Goal: Task Accomplishment & Management: Complete application form

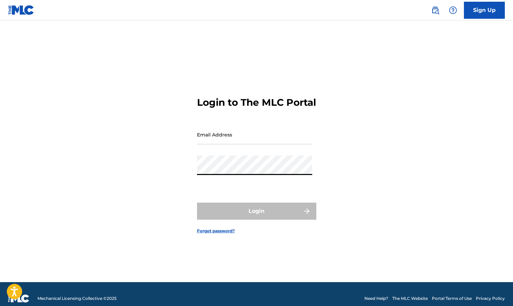
type input "[EMAIL_ADDRESS][DOMAIN_NAME]"
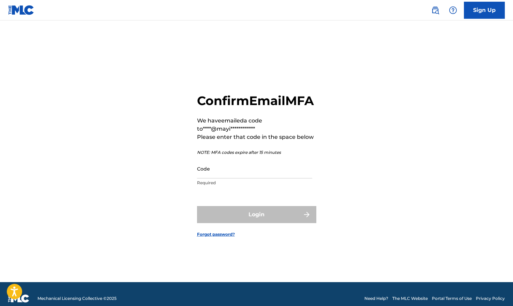
click at [235, 178] on input "Code" at bounding box center [254, 168] width 115 height 19
click at [220, 178] on input "Code" at bounding box center [254, 168] width 115 height 19
type input "473740"
click at [257, 222] on button "Login" at bounding box center [256, 214] width 119 height 17
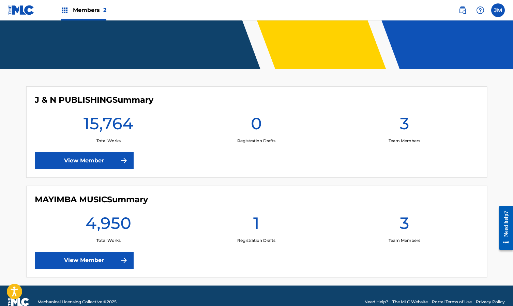
click at [95, 160] on link "View Member" at bounding box center [84, 160] width 99 height 17
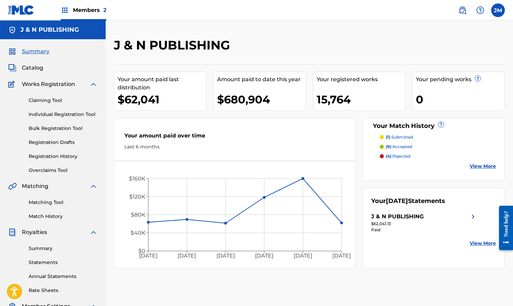
click at [48, 101] on link "Claiming Tool" at bounding box center [63, 100] width 69 height 7
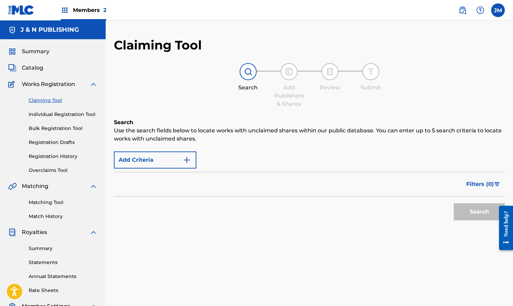
click at [150, 167] on button "Add Criteria" at bounding box center [155, 159] width 83 height 17
click at [258, 175] on div "Filters ( 0 )" at bounding box center [309, 184] width 391 height 25
click at [186, 159] on img "Search Form" at bounding box center [187, 160] width 8 height 8
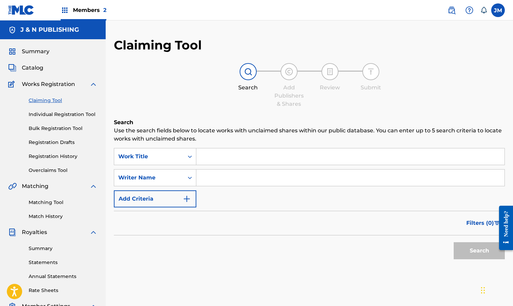
click at [233, 149] on input "Search Form" at bounding box center [351, 156] width 308 height 16
paste input "A VOLVER CONTIGO"
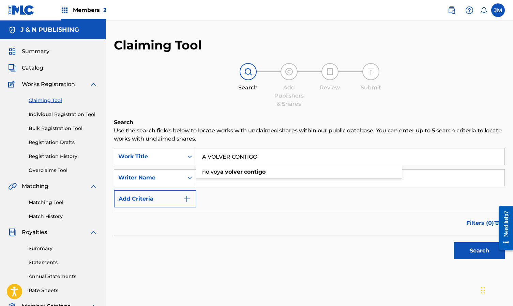
click at [232, 160] on input "A VOLVER CONTIGO" at bounding box center [351, 156] width 308 height 16
type input "A VOLVER CONTIGO"
click at [311, 176] on input "Search Form" at bounding box center [351, 178] width 308 height 16
paste input "[PERSON_NAME]"
type input "[PERSON_NAME]"
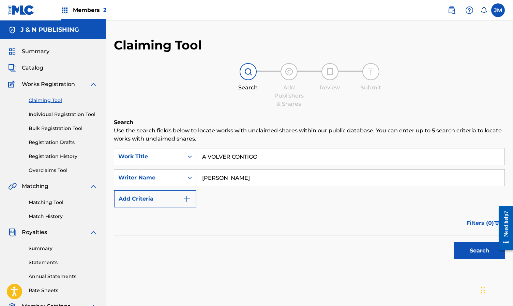
click at [475, 249] on button "Search" at bounding box center [479, 250] width 51 height 17
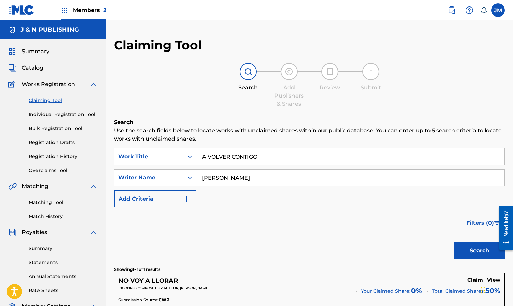
click at [68, 113] on link "Individual Registration Tool" at bounding box center [63, 114] width 69 height 7
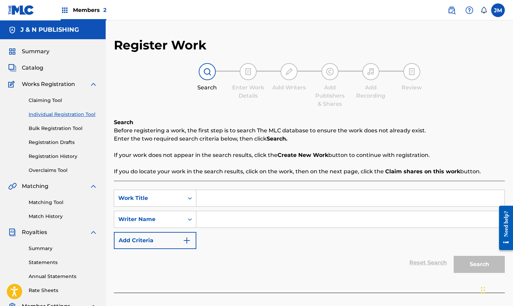
click at [225, 205] on input "Search Form" at bounding box center [351, 198] width 308 height 16
click at [218, 216] on input "Search Form" at bounding box center [351, 219] width 308 height 16
paste input "[PERSON_NAME]"
type input "[PERSON_NAME]"
click at [249, 192] on input "Search Form" at bounding box center [351, 198] width 308 height 16
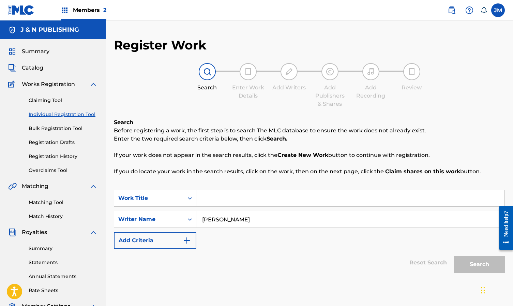
click at [249, 192] on input "Search Form" at bounding box center [351, 198] width 308 height 16
paste input "A VOLVER CONTIGO"
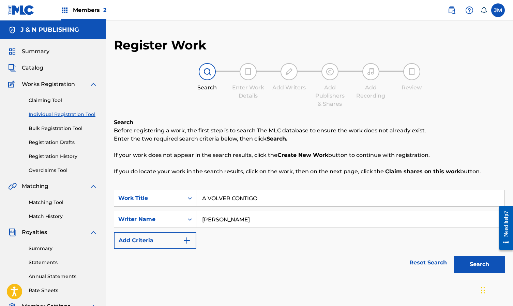
type input "A VOLVER CONTIGO"
click at [483, 261] on button "Search" at bounding box center [479, 264] width 51 height 17
click at [477, 262] on button "Search" at bounding box center [479, 264] width 51 height 17
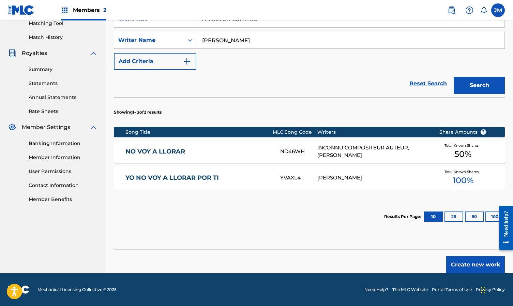
scroll to position [179, 0]
click at [465, 266] on button "Create new work" at bounding box center [476, 264] width 59 height 17
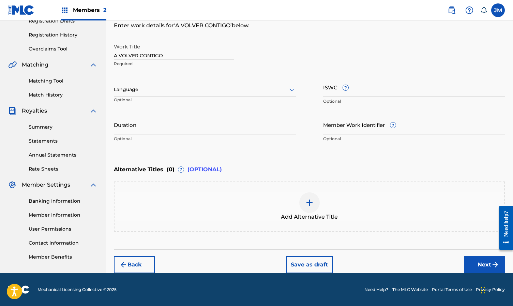
scroll to position [121, 0]
click at [489, 261] on button "Next" at bounding box center [484, 264] width 41 height 17
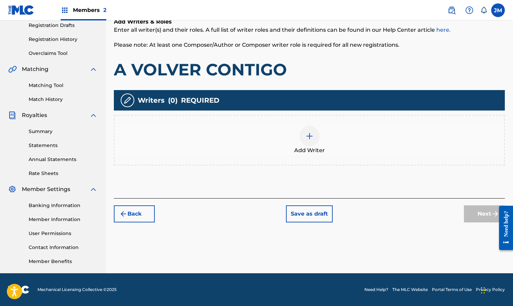
click at [310, 136] on img at bounding box center [310, 136] width 8 height 8
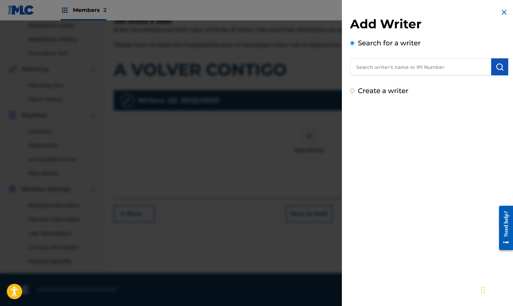
click at [430, 70] on input "text" at bounding box center [420, 66] width 141 height 17
paste input "[PERSON_NAME]"
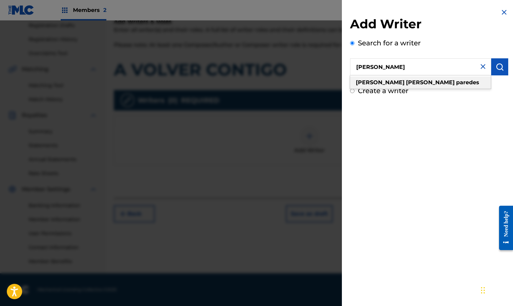
click at [456, 82] on strong "paredes" at bounding box center [467, 82] width 23 height 6
type input "[PERSON_NAME]"
click at [496, 64] on img "submit" at bounding box center [500, 67] width 8 height 8
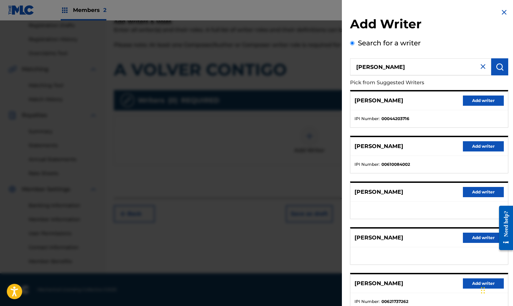
click at [481, 144] on button "Add writer" at bounding box center [483, 146] width 41 height 10
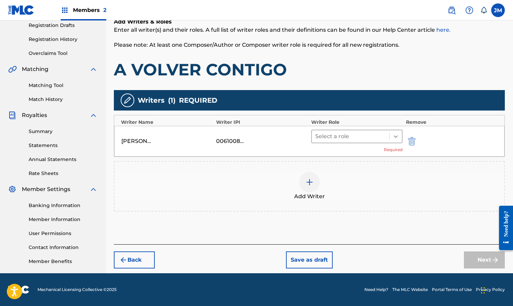
click at [395, 134] on icon at bounding box center [396, 136] width 7 height 7
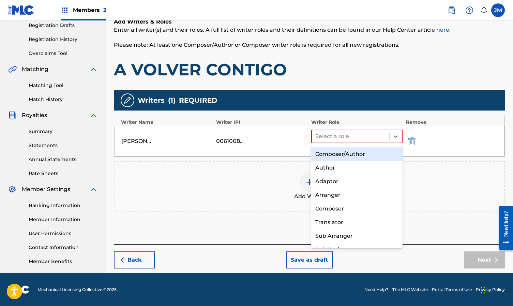
click at [374, 157] on div "Composer/Author" at bounding box center [356, 154] width 91 height 14
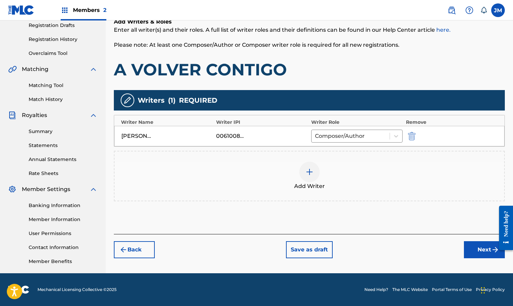
click at [479, 255] on button "Next" at bounding box center [484, 249] width 41 height 17
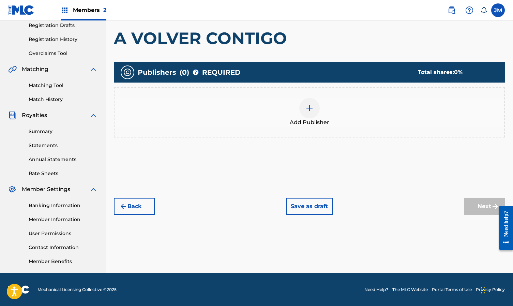
scroll to position [31, 0]
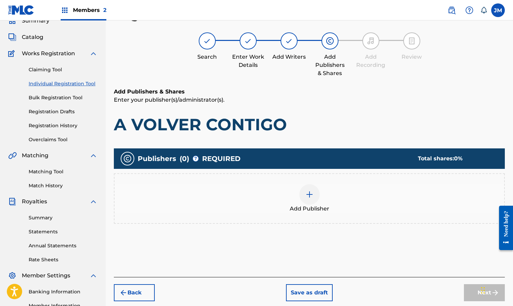
click at [309, 195] on img at bounding box center [310, 194] width 8 height 8
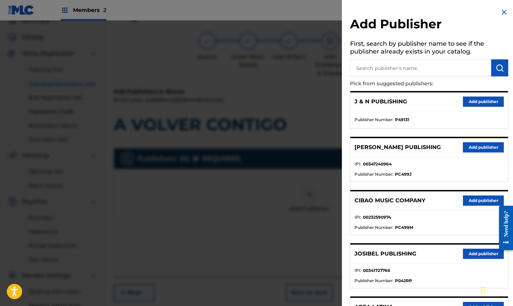
click at [478, 101] on button "Add publisher" at bounding box center [483, 102] width 41 height 10
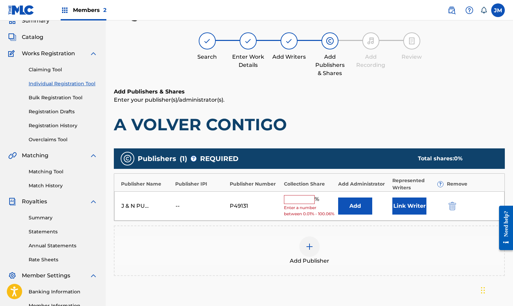
click at [301, 201] on input "text" at bounding box center [299, 199] width 31 height 9
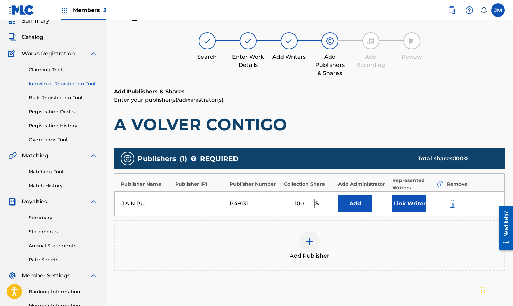
type input "100"
click at [395, 208] on button "Link Writer" at bounding box center [410, 203] width 34 height 17
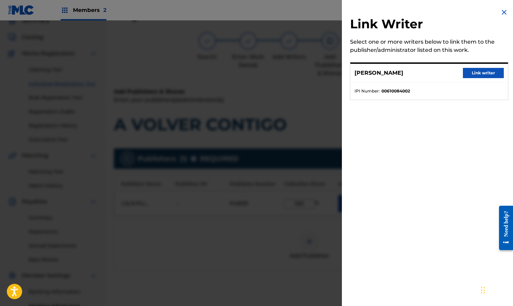
click at [470, 77] on button "Link writer" at bounding box center [483, 73] width 41 height 10
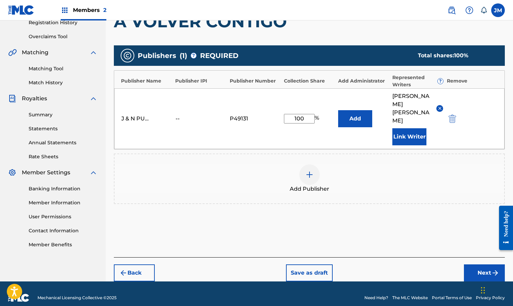
click at [478, 264] on button "Next" at bounding box center [484, 272] width 41 height 17
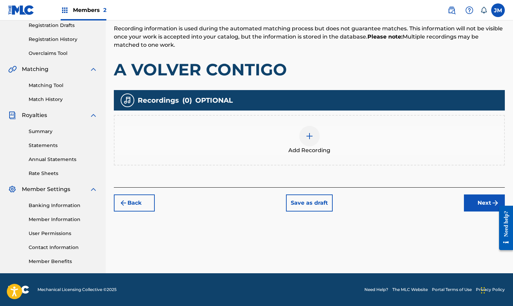
click at [477, 201] on button "Next" at bounding box center [484, 202] width 41 height 17
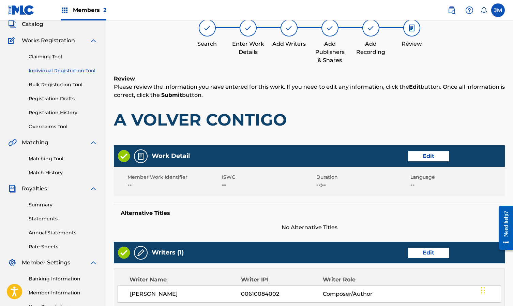
scroll to position [31, 0]
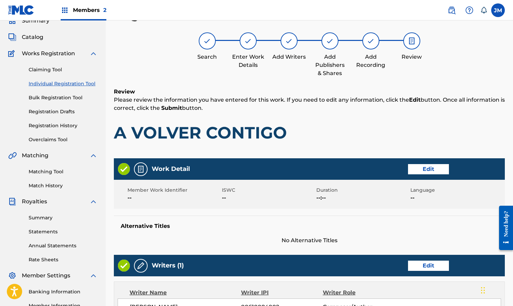
click at [477, 201] on span "--" at bounding box center [457, 198] width 93 height 8
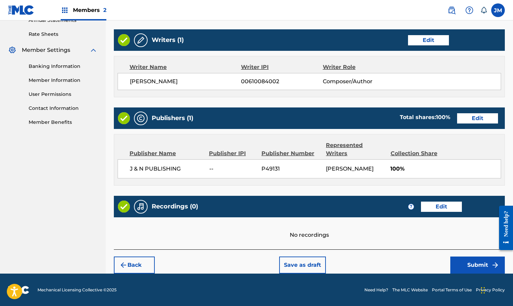
click at [145, 264] on button "Back" at bounding box center [134, 265] width 41 height 17
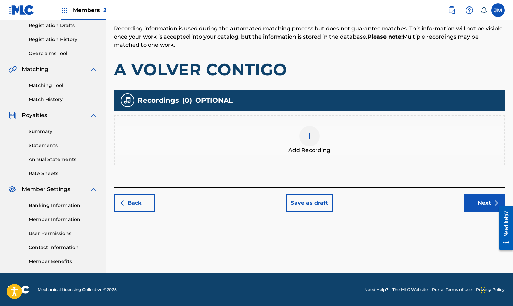
click at [309, 132] on img at bounding box center [310, 136] width 8 height 8
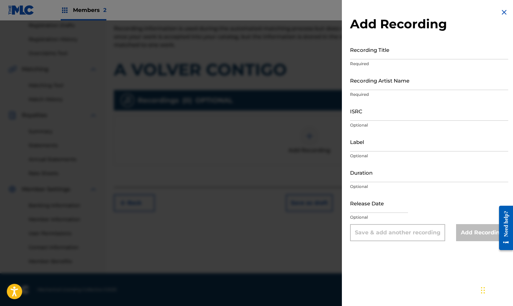
click at [381, 52] on input "Recording Title" at bounding box center [429, 49] width 158 height 19
click at [380, 81] on input "Recording Artist Name" at bounding box center [429, 80] width 158 height 19
type input "[PERSON_NAME]"
click at [414, 107] on input "ISRC" at bounding box center [429, 110] width 158 height 19
paste input "US3Z42500099"
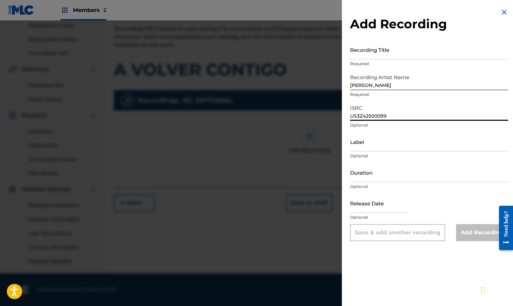
type input "US3Z42500099"
click at [405, 144] on input "Label" at bounding box center [429, 141] width 158 height 19
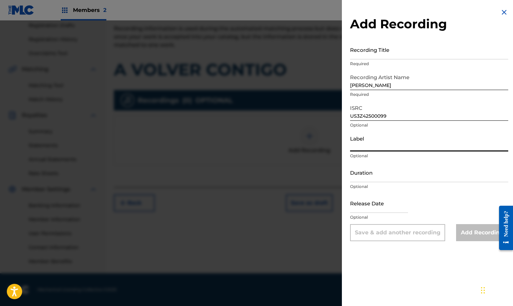
click at [432, 205] on div "Release Date Optional" at bounding box center [429, 208] width 158 height 31
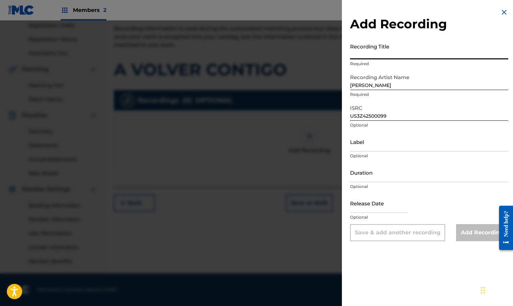
click at [391, 50] on input "Recording Title" at bounding box center [429, 49] width 158 height 19
click at [386, 53] on input "Recording Title" at bounding box center [429, 49] width 158 height 19
paste input "A VOLVER CONTIGO"
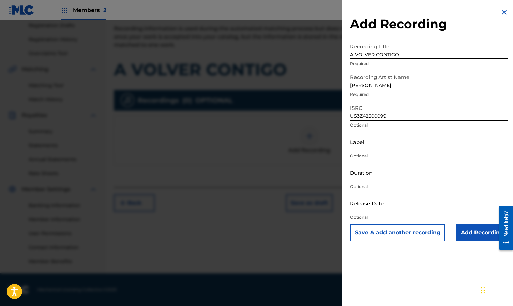
type input "A VOLVER CONTIGO"
click at [487, 234] on input "Add Recording" at bounding box center [482, 232] width 52 height 17
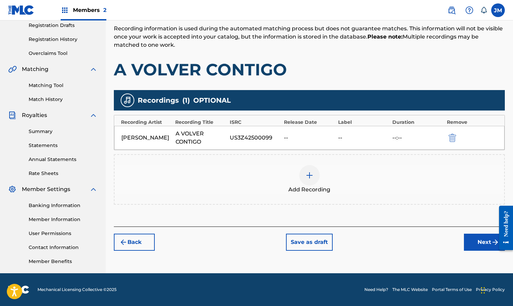
click at [377, 187] on div "Add Recording" at bounding box center [310, 179] width 390 height 29
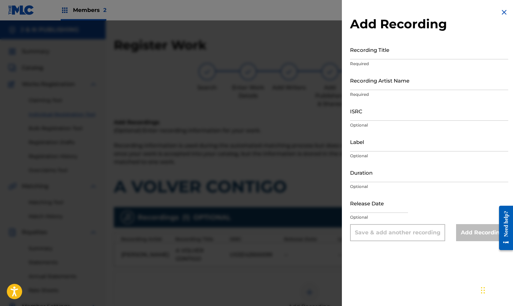
scroll to position [0, 0]
click at [501, 14] on img at bounding box center [505, 12] width 8 height 8
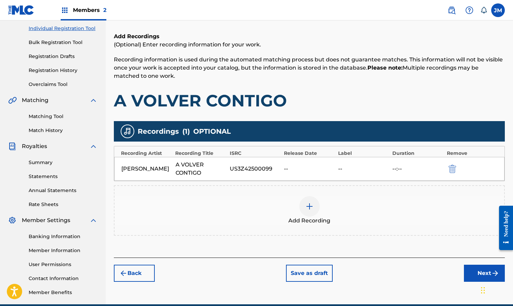
scroll to position [95, 0]
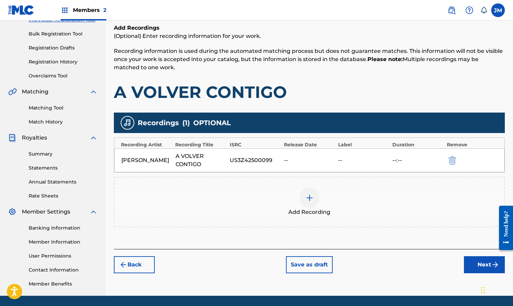
click at [489, 264] on button "Next" at bounding box center [484, 264] width 41 height 17
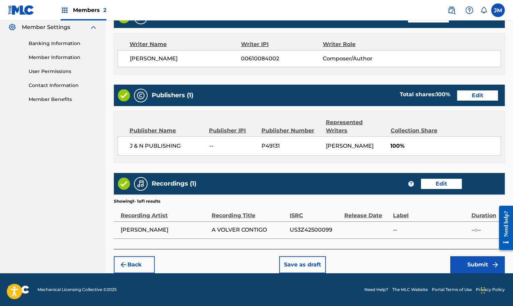
scroll to position [279, 0]
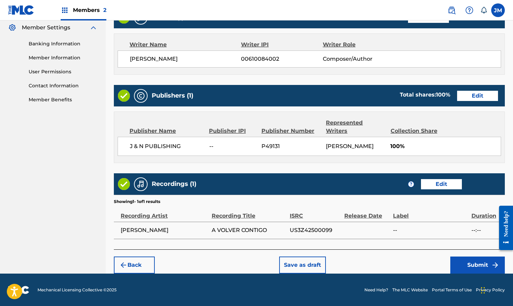
click at [477, 266] on button "Submit" at bounding box center [478, 265] width 55 height 17
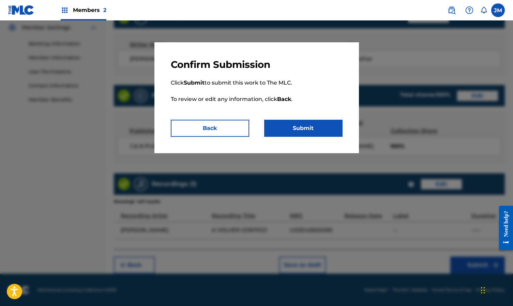
click at [320, 133] on button "Submit" at bounding box center [303, 128] width 78 height 17
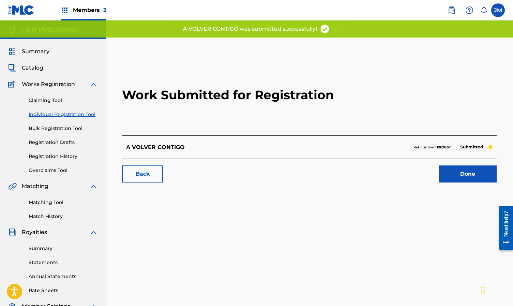
click at [482, 173] on link "Done" at bounding box center [468, 173] width 58 height 17
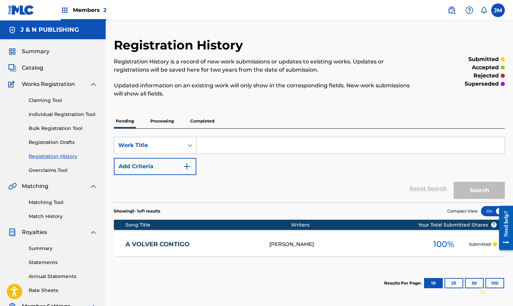
click at [65, 155] on link "Registration History" at bounding box center [63, 156] width 69 height 7
click at [66, 157] on link "Registration History" at bounding box center [63, 156] width 69 height 7
click at [62, 170] on link "Overclaims Tool" at bounding box center [63, 170] width 69 height 7
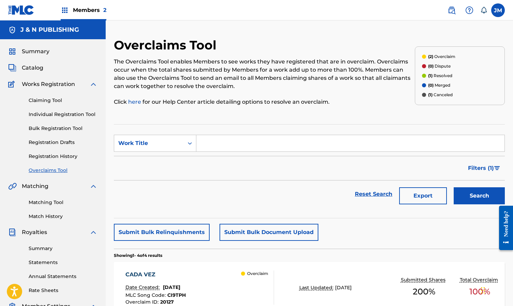
click at [59, 158] on link "Registration History" at bounding box center [63, 156] width 69 height 7
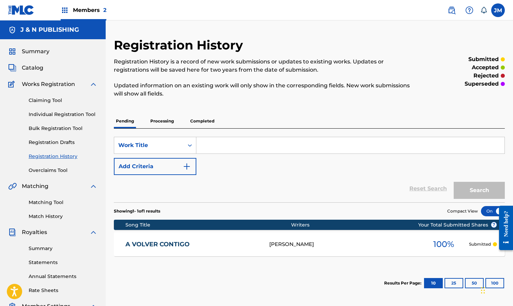
click at [499, 12] on label at bounding box center [499, 10] width 14 height 14
click at [498, 10] on input "[PERSON_NAME] [PERSON_NAME] [EMAIL_ADDRESS][DOMAIN_NAME] Notification Preferenc…" at bounding box center [498, 10] width 0 height 0
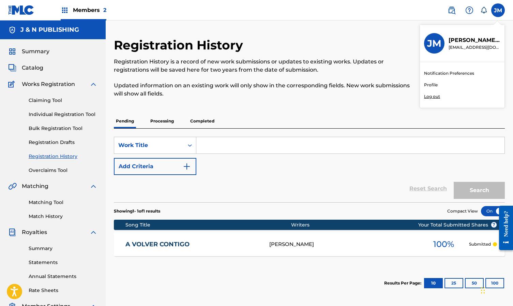
click at [435, 98] on p "Log out" at bounding box center [432, 96] width 16 height 6
click at [498, 10] on input "[PERSON_NAME] [PERSON_NAME] [EMAIL_ADDRESS][DOMAIN_NAME] Notification Preferenc…" at bounding box center [498, 10] width 0 height 0
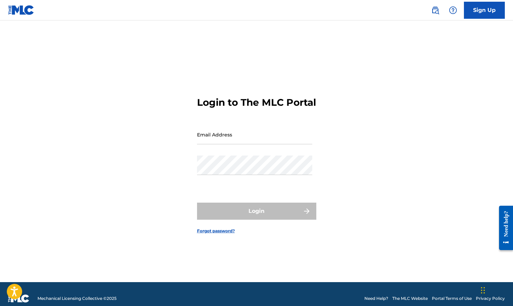
click at [485, 4] on link "Sign Up" at bounding box center [484, 10] width 41 height 17
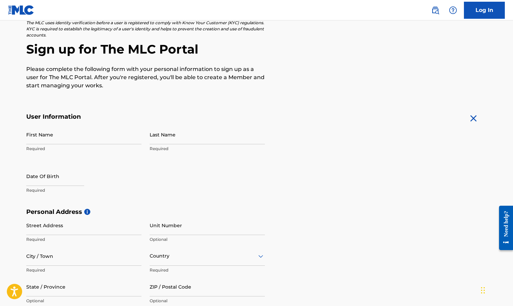
scroll to position [12, 0]
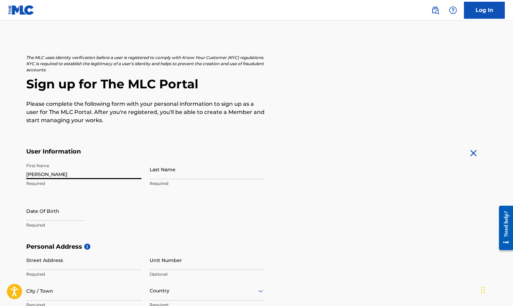
type input "[PERSON_NAME]"
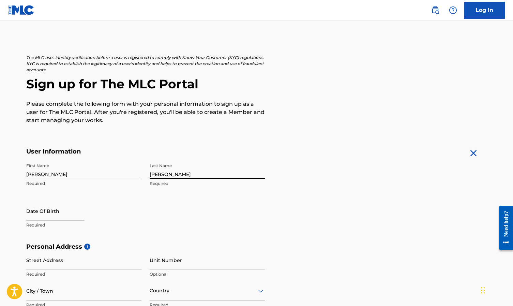
type input "[PERSON_NAME]"
click at [261, 209] on div "First Name [PERSON_NAME] Required Last Name [PERSON_NAME] Required Date Of Birt…" at bounding box center [145, 201] width 239 height 83
select select "7"
select select "2025"
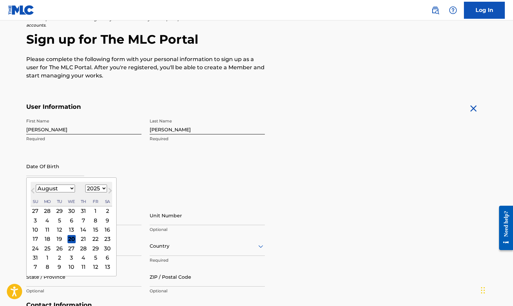
scroll to position [61, 0]
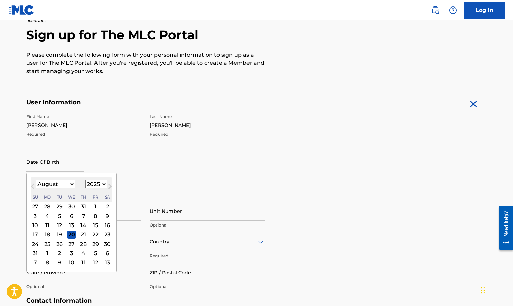
select select "4"
select select "1976"
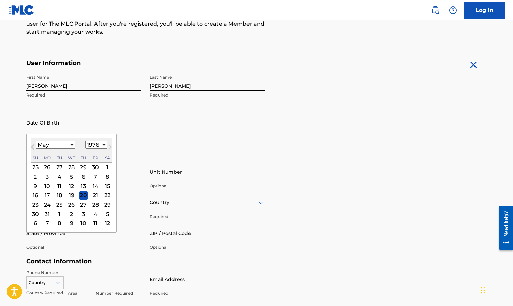
scroll to position [141, 0]
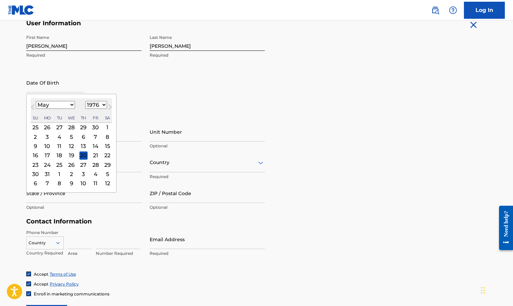
click at [75, 139] on div "5" at bounding box center [71, 137] width 8 height 8
type input "[DATE]"
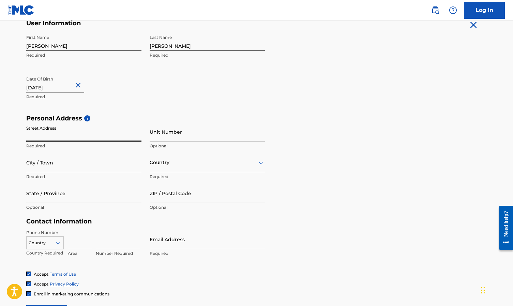
paste input "[STREET_ADDRESS]"
click at [115, 138] on input "[STREET_ADDRESS]" at bounding box center [83, 131] width 115 height 19
type input "[STREET_ADDRESS]"
paste input "11369"
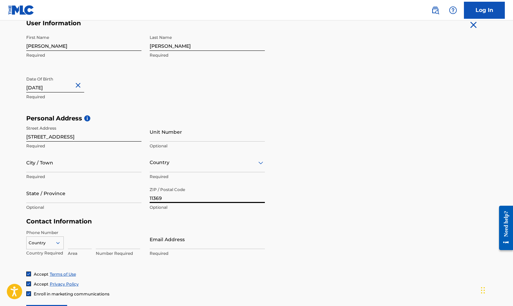
type input "11369"
click at [83, 137] on input "[STREET_ADDRESS]" at bounding box center [83, 131] width 115 height 19
type input "[STREET_ADDRESS]"
click at [176, 161] on div at bounding box center [207, 162] width 115 height 9
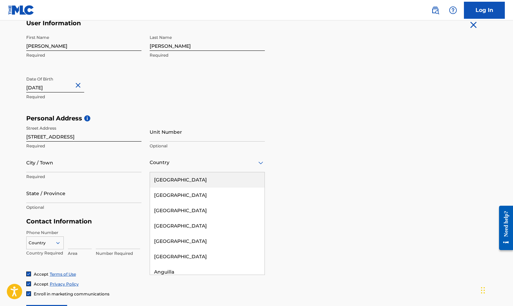
click at [168, 181] on div "[GEOGRAPHIC_DATA]" at bounding box center [207, 179] width 115 height 15
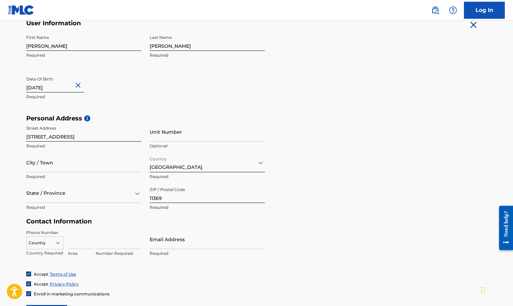
click at [106, 193] on div at bounding box center [83, 193] width 115 height 9
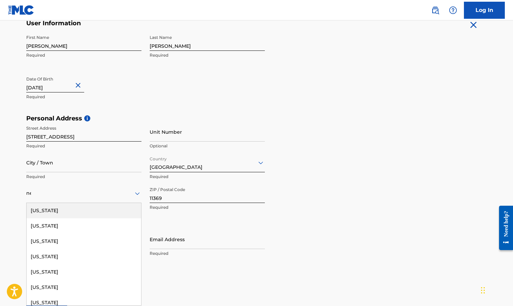
type input "new"
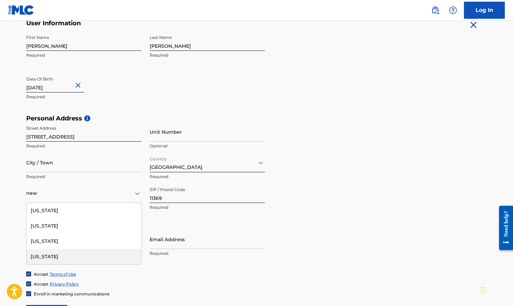
click at [95, 255] on div "[US_STATE]" at bounding box center [84, 256] width 115 height 15
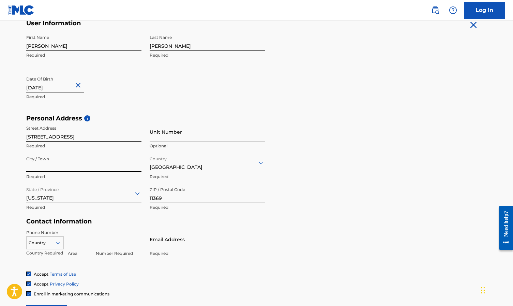
type input "v"
paste input "Flushing"
type input "Flushing"
click at [342, 247] on form "User Information First Name [PERSON_NAME] Required Last Name [PERSON_NAME] Requ…" at bounding box center [256, 170] width 461 height 303
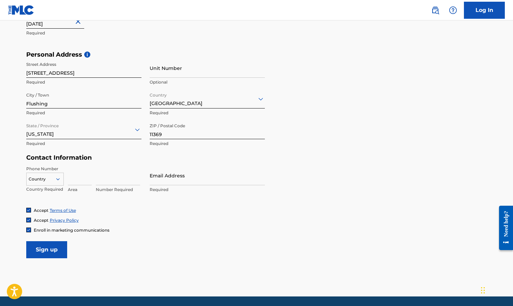
scroll to position [217, 0]
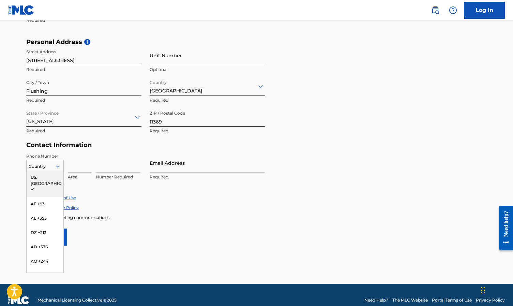
click at [50, 165] on div at bounding box center [45, 167] width 37 height 8
click at [50, 176] on div "US, [GEOGRAPHIC_DATA] +1" at bounding box center [45, 183] width 37 height 27
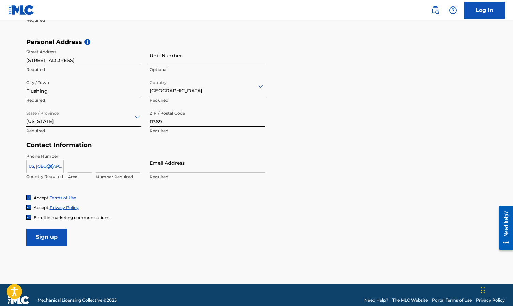
click at [86, 165] on input at bounding box center [80, 162] width 24 height 19
click at [85, 167] on input "9173704289" at bounding box center [80, 162] width 24 height 19
drag, startPoint x: 79, startPoint y: 166, endPoint x: 122, endPoint y: 169, distance: 42.4
click at [122, 169] on div "[GEOGRAPHIC_DATA], [GEOGRAPHIC_DATA] +1 Country Required 9173704289 Invalid val…" at bounding box center [83, 168] width 115 height 31
type input "917"
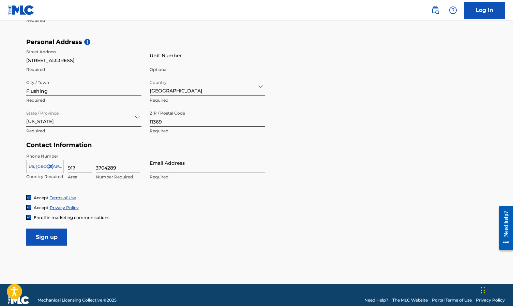
type input "3704289"
click at [195, 202] on div "Accept Terms of Use Accept Privacy Policy Enroll in marketing communications" at bounding box center [256, 208] width 461 height 26
click at [46, 165] on div at bounding box center [45, 167] width 37 height 8
click at [365, 179] on form "User Information First Name [PERSON_NAME] Required Last Name [PERSON_NAME] Requ…" at bounding box center [256, 94] width 461 height 303
paste input "[DOMAIN_NAME]"
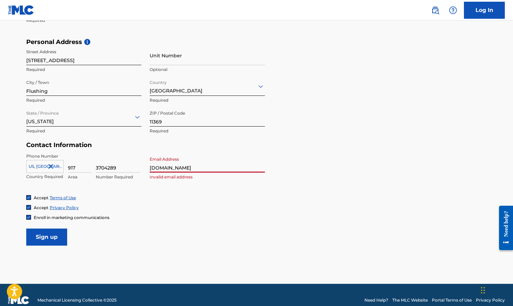
click at [150, 168] on input "[DOMAIN_NAME]" at bounding box center [207, 162] width 115 height 19
type input "[EMAIL_ADDRESS][DOMAIN_NAME]"
click at [234, 243] on form "User Information First Name [PERSON_NAME] Required Last Name [PERSON_NAME] Requ…" at bounding box center [256, 94] width 461 height 303
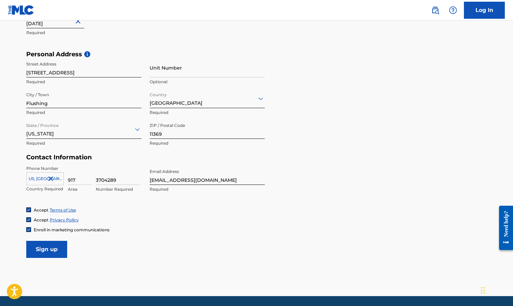
scroll to position [220, 0]
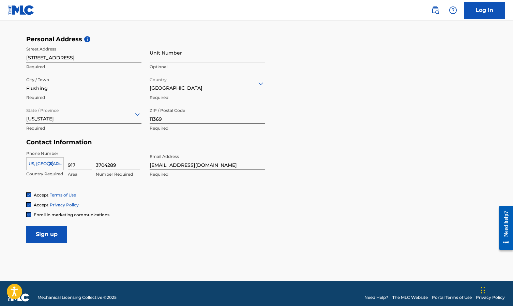
click at [54, 236] on input "Sign up" at bounding box center [46, 234] width 41 height 17
click at [226, 161] on input "[EMAIL_ADDRESS][DOMAIN_NAME]" at bounding box center [207, 159] width 115 height 19
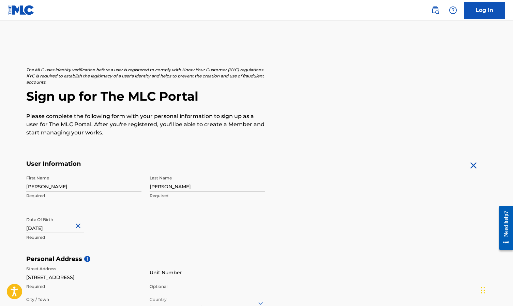
scroll to position [0, 0]
click at [486, 13] on link "Log In" at bounding box center [484, 10] width 41 height 17
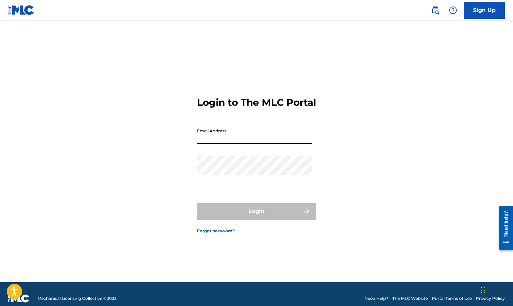
paste input "[EMAIL_ADDRESS][DOMAIN_NAME]"
type input "[EMAIL_ADDRESS][DOMAIN_NAME]"
click at [221, 234] on link "Forgot password?" at bounding box center [216, 231] width 38 height 6
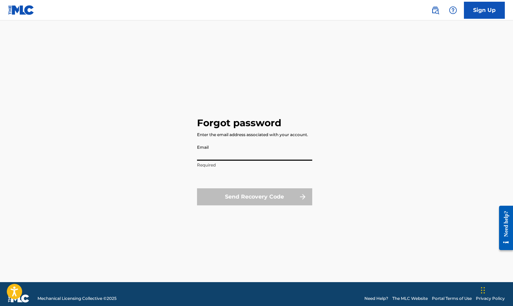
paste input "[EMAIL_ADDRESS][DOMAIN_NAME]"
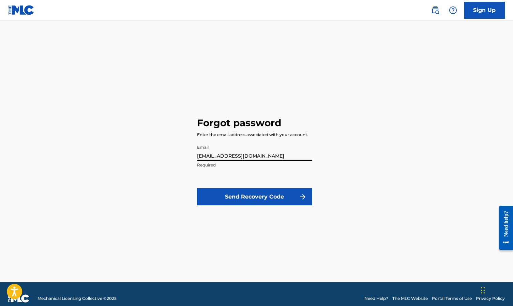
type input "[EMAIL_ADDRESS][DOMAIN_NAME]"
click at [239, 193] on button "Send Recovery Code" at bounding box center [254, 196] width 115 height 17
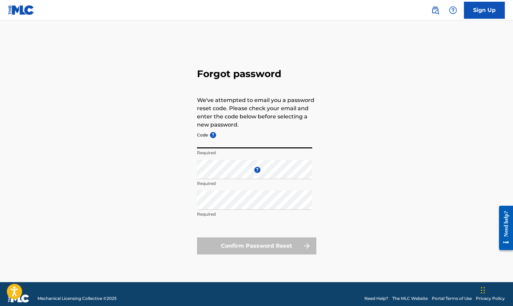
click at [235, 143] on input "Code ?" at bounding box center [254, 138] width 115 height 19
paste input "FP_ba2c7178c4c4ac1408dd7ed54933"
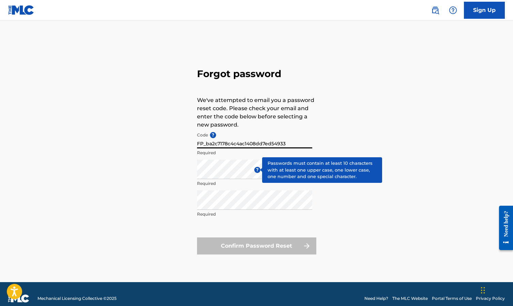
type input "FP_ba2c7178c4c4ac1408dd7ed54933"
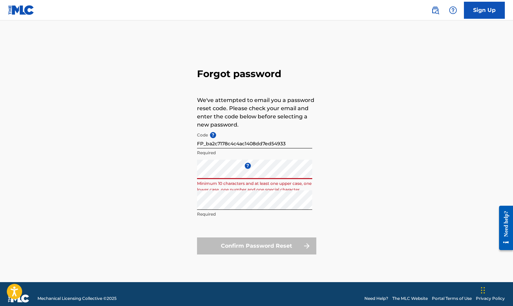
click at [186, 176] on div "Forgot password We've attempted to email you a password reset code. Please chec…" at bounding box center [257, 160] width 478 height 245
click at [184, 168] on div "Forgot password We've attempted to email you a password reset code. Please chec…" at bounding box center [257, 160] width 478 height 245
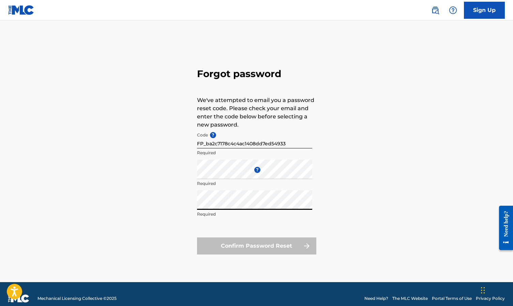
click at [187, 204] on div "Forgot password We've attempted to email you a password reset code. Please chec…" at bounding box center [257, 160] width 478 height 245
click at [376, 175] on div "Forgot password We've attempted to email you a password reset code. Please chec…" at bounding box center [257, 160] width 478 height 245
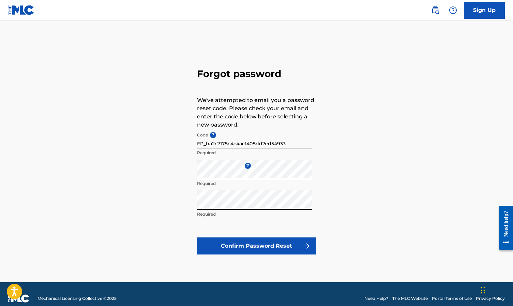
click at [273, 246] on button "Confirm Password Reset" at bounding box center [256, 245] width 119 height 17
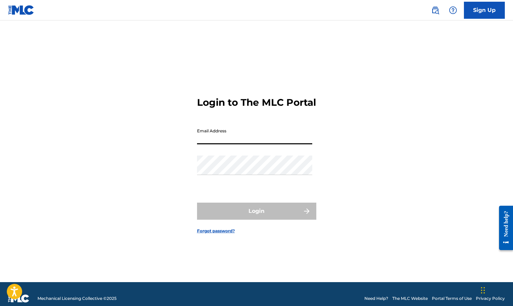
paste input "[EMAIL_ADDRESS][DOMAIN_NAME]"
type input "[EMAIL_ADDRESS][DOMAIN_NAME]"
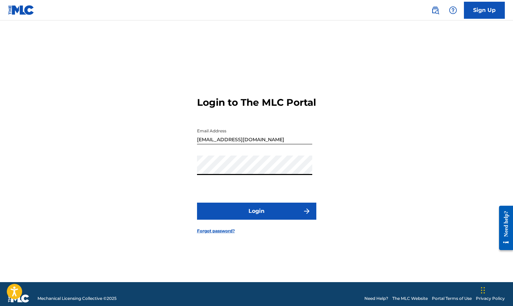
click at [257, 217] on button "Login" at bounding box center [256, 211] width 119 height 17
click at [269, 220] on button "Login" at bounding box center [256, 211] width 119 height 17
click at [216, 144] on input "[EMAIL_ADDRESS][DOMAIN_NAME]" at bounding box center [254, 134] width 115 height 19
